Goal: Task Accomplishment & Management: Use online tool/utility

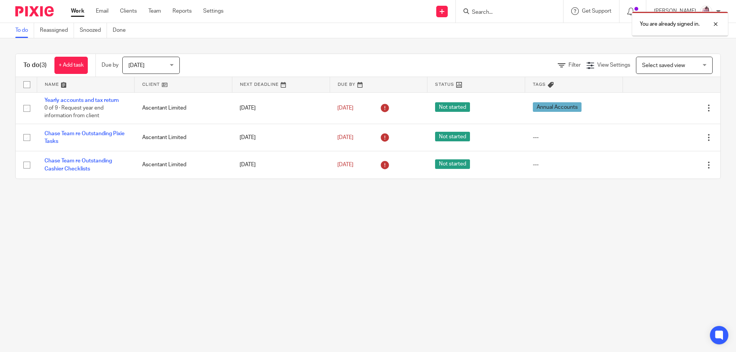
click at [496, 13] on div "You are already signed in." at bounding box center [548, 22] width 360 height 29
drag, startPoint x: 717, startPoint y: 24, endPoint x: 685, endPoint y: 25, distance: 32.2
click at [717, 25] on div at bounding box center [709, 24] width 21 height 9
click at [510, 10] on div at bounding box center [509, 11] width 107 height 23
click at [510, 10] on input "Search" at bounding box center [505, 12] width 69 height 7
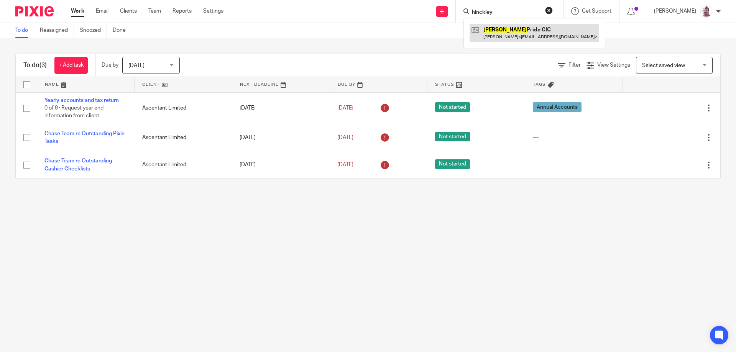
type input "hinckley"
click at [527, 38] on link at bounding box center [533, 33] width 129 height 18
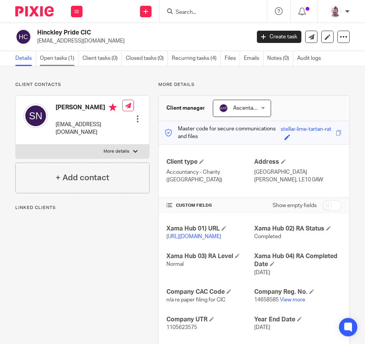
click at [48, 56] on link "Open tasks (1)" at bounding box center [59, 58] width 39 height 15
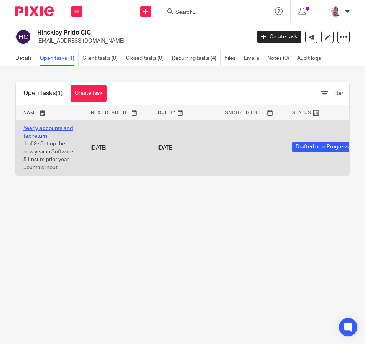
click at [36, 135] on link "Yearly accounts and tax return" at bounding box center [47, 132] width 49 height 13
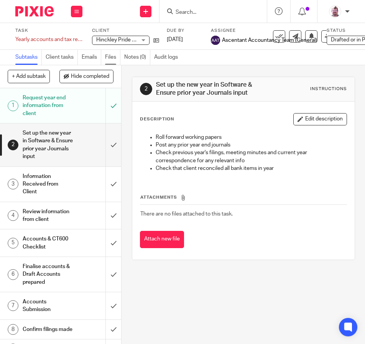
click at [110, 56] on link "Files" at bounding box center [112, 57] width 15 height 15
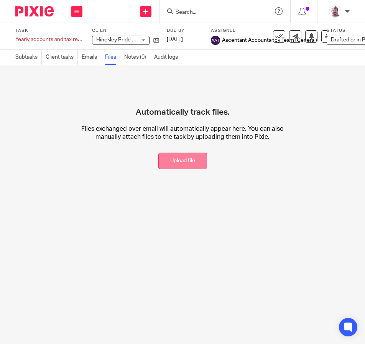
click at [182, 166] on button "Upload file" at bounding box center [182, 160] width 49 height 16
